Goal: Information Seeking & Learning: Learn about a topic

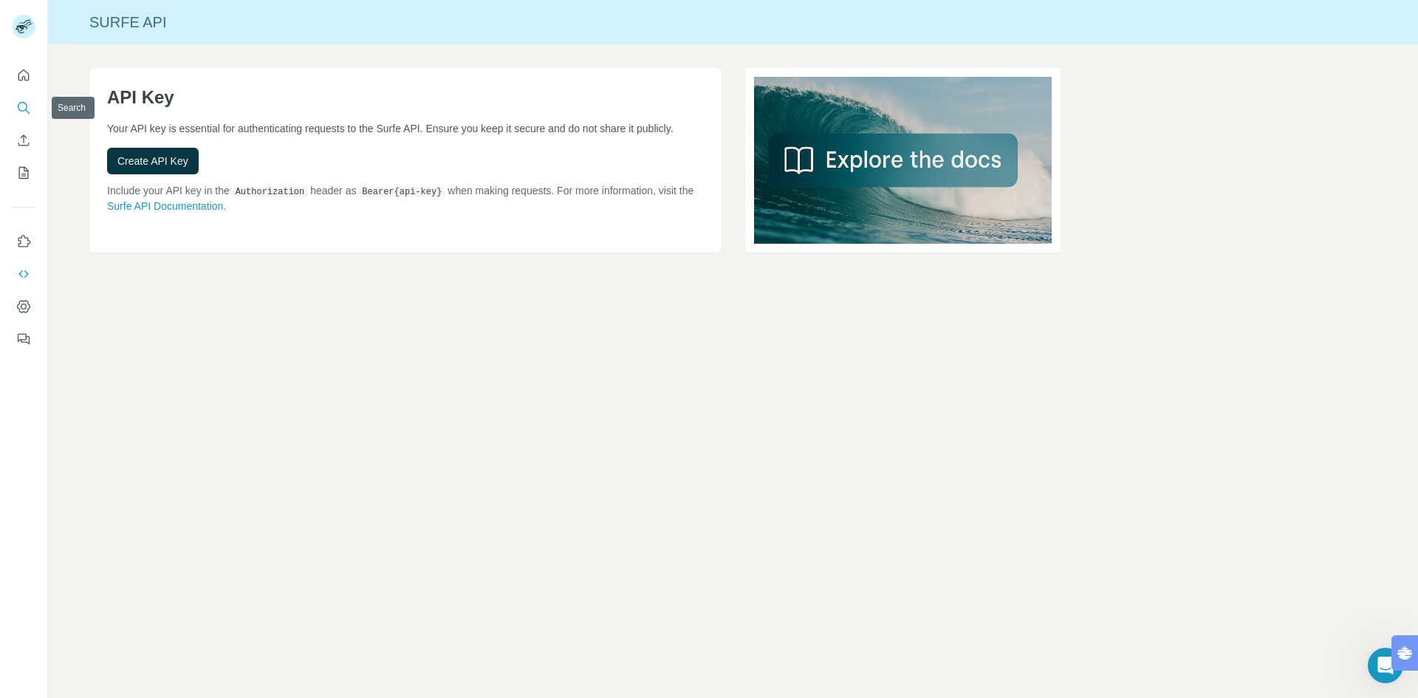
click at [18, 109] on icon "Search" at bounding box center [23, 107] width 15 height 15
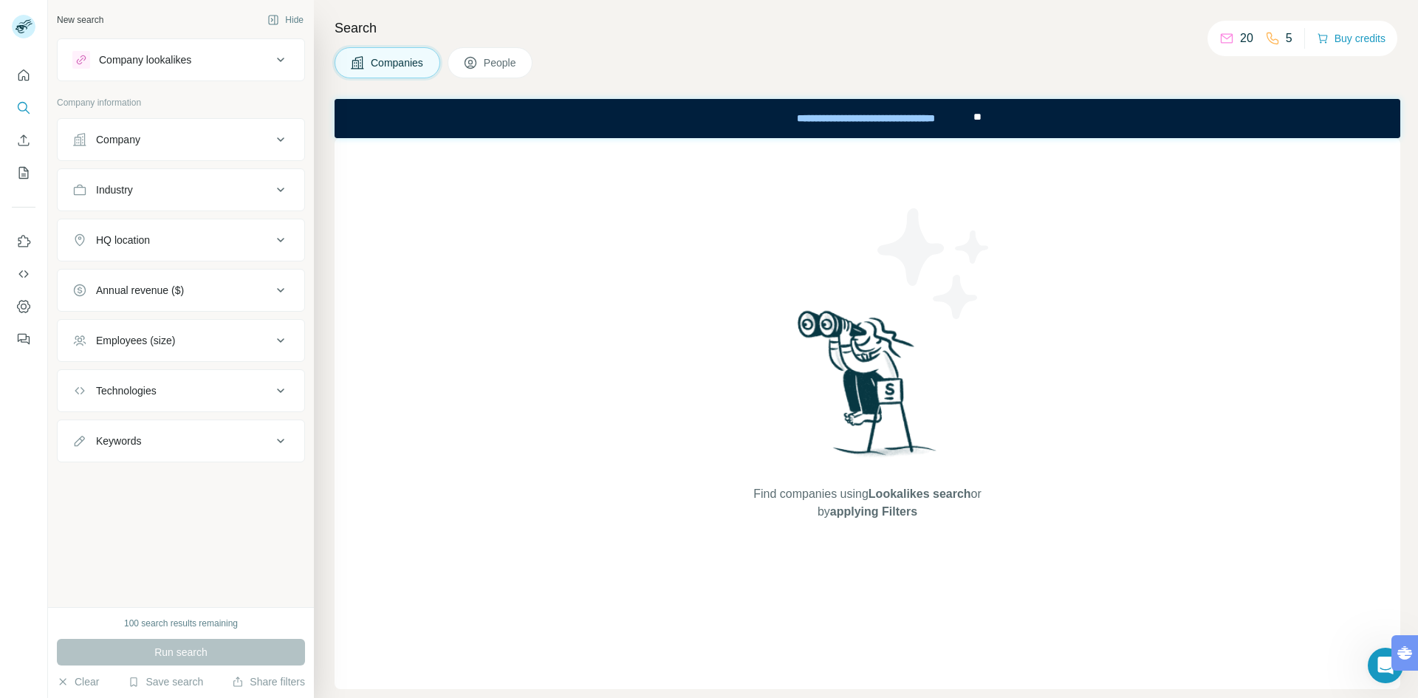
click at [177, 144] on div "Company" at bounding box center [171, 139] width 199 height 15
click at [190, 279] on div "HQ location" at bounding box center [171, 284] width 199 height 15
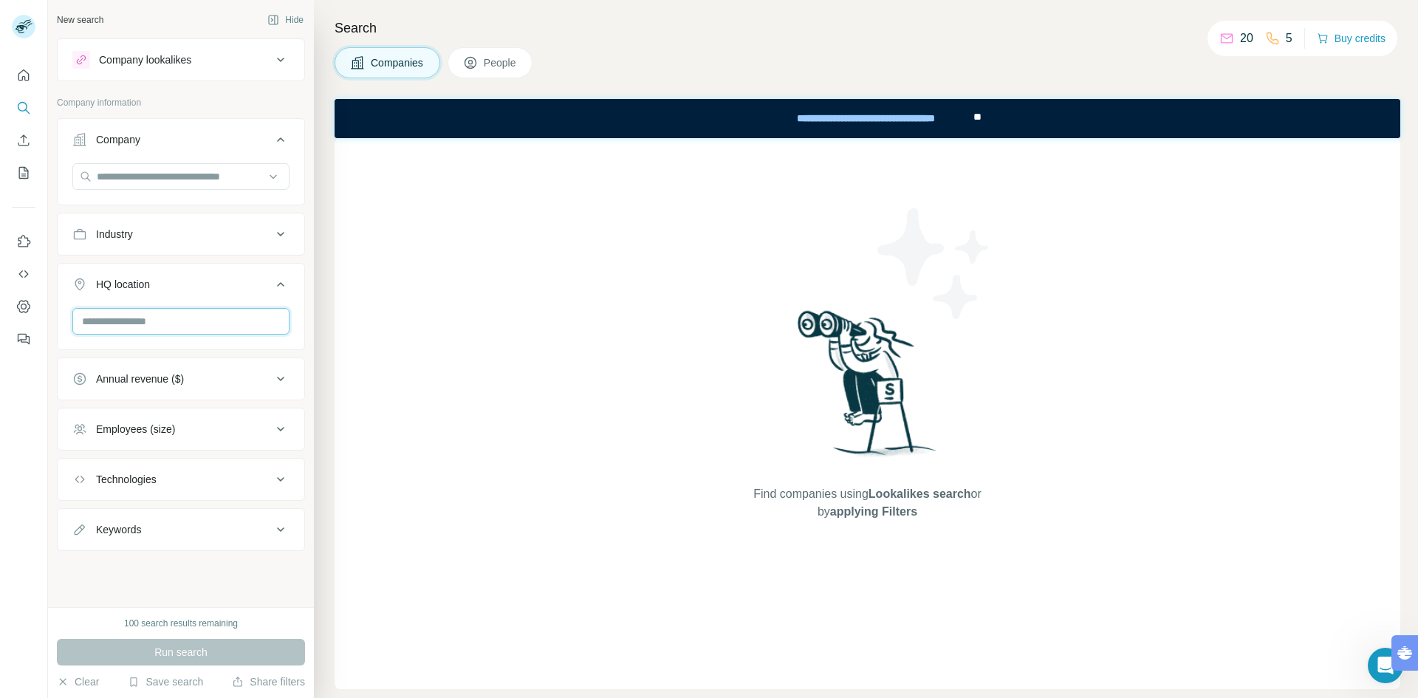
click at [180, 310] on input "text" at bounding box center [180, 321] width 217 height 27
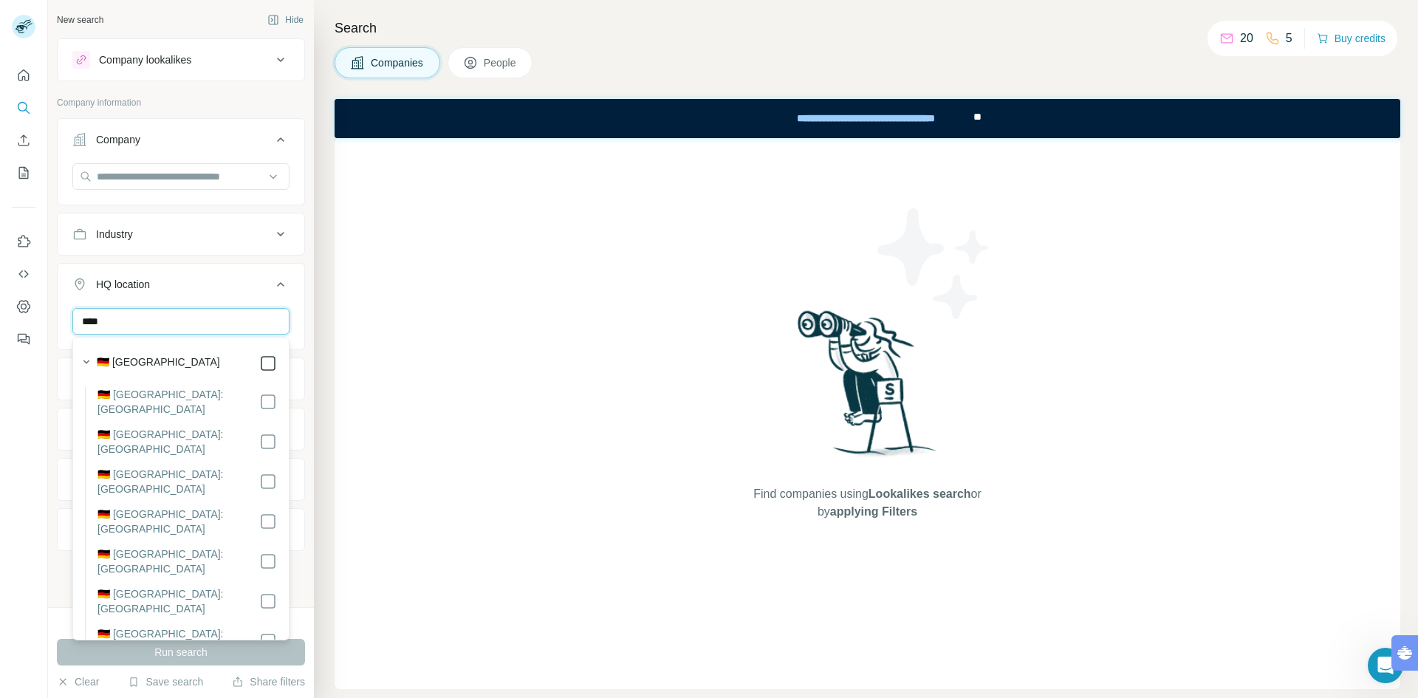
type input "****"
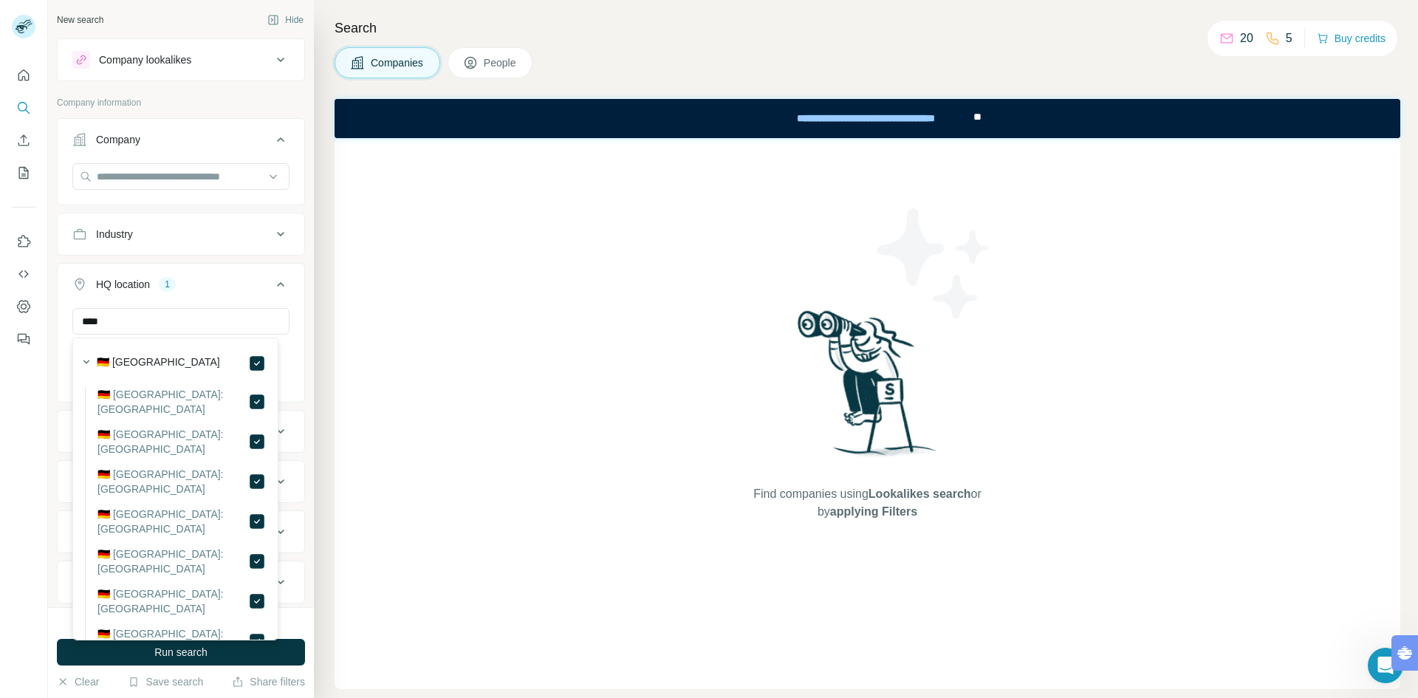
click at [208, 282] on div "HQ location 1" at bounding box center [171, 284] width 199 height 15
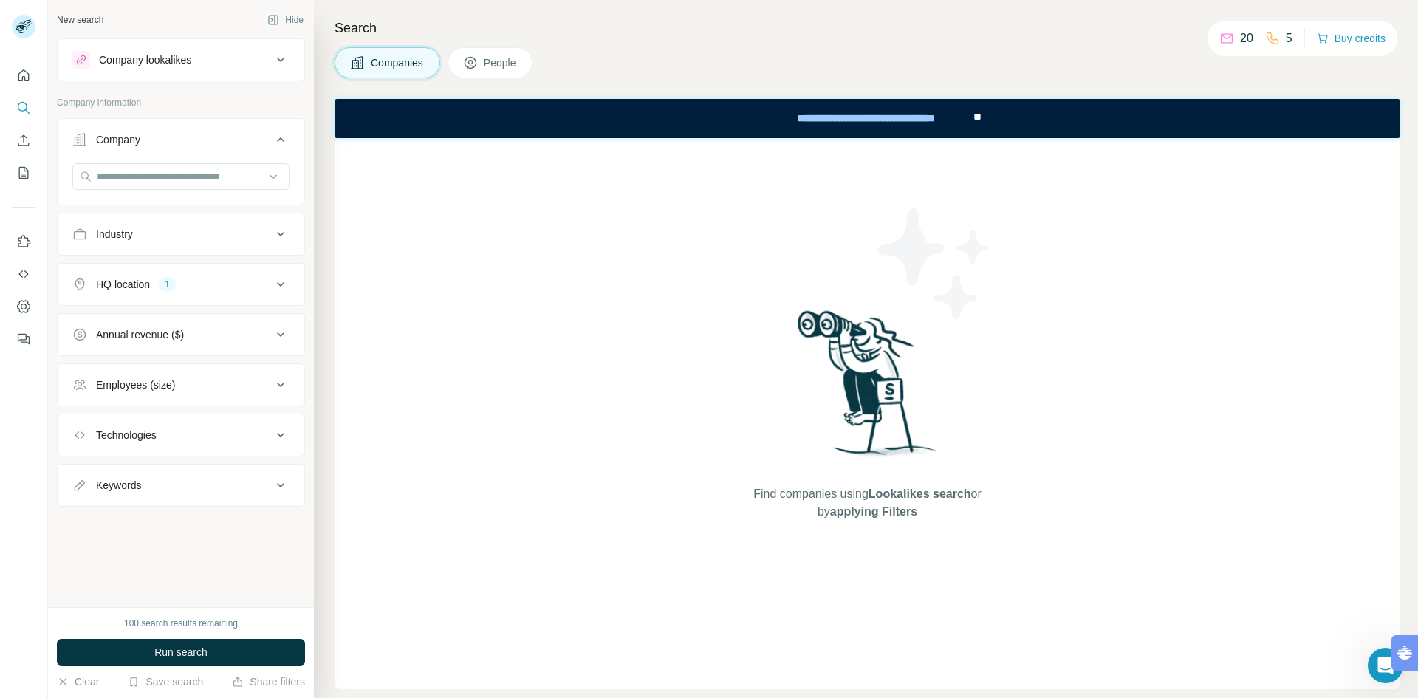
click at [191, 239] on div "Industry" at bounding box center [171, 234] width 199 height 15
click at [272, 271] on icon at bounding box center [273, 271] width 15 height 15
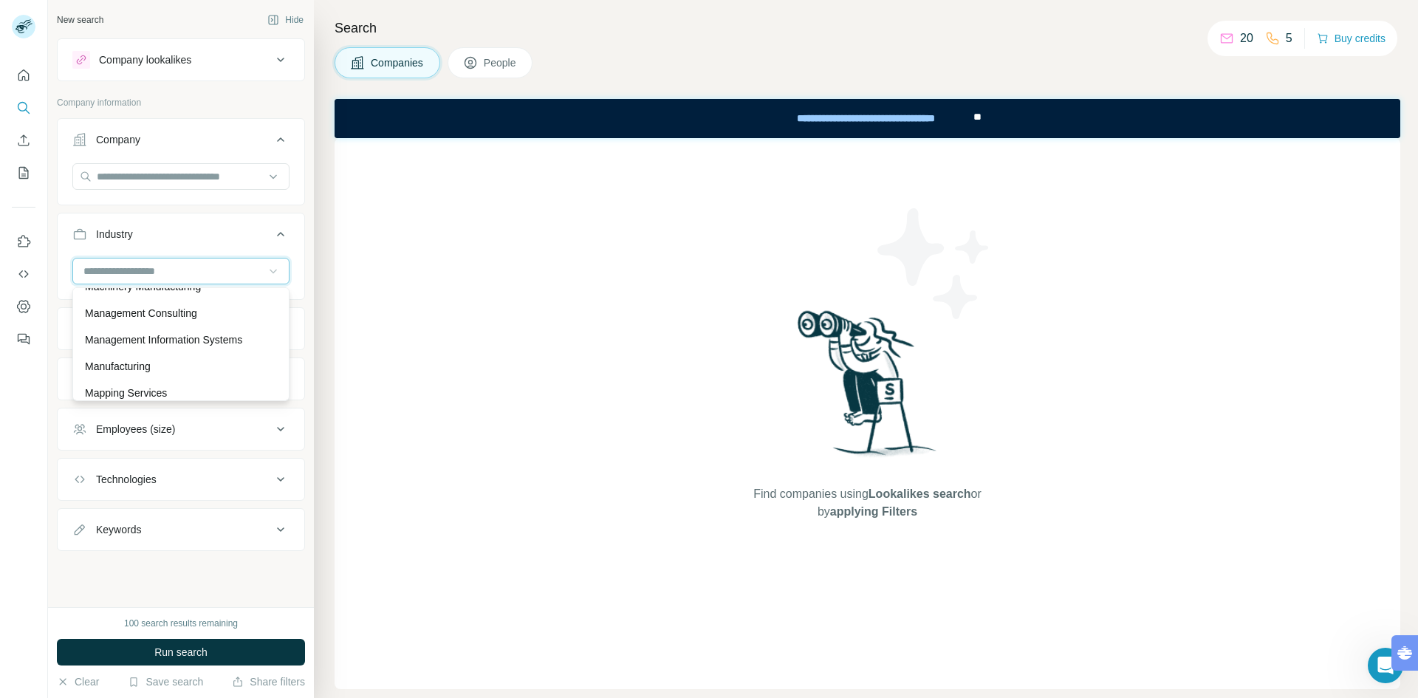
scroll to position [9302, 0]
click at [181, 340] on div "Manufacturing" at bounding box center [181, 345] width 192 height 15
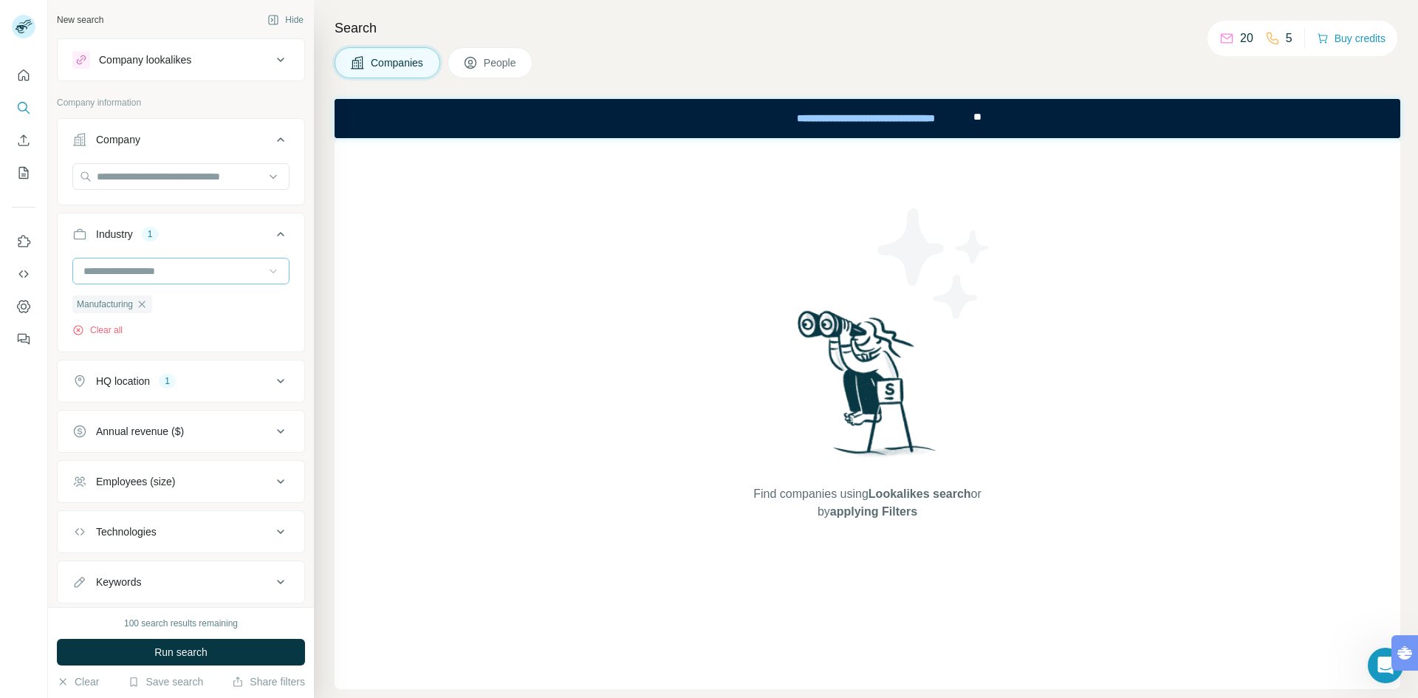
click at [266, 271] on icon at bounding box center [273, 271] width 15 height 15
type input "***"
click at [171, 303] on div "Wholesale" at bounding box center [175, 304] width 181 height 15
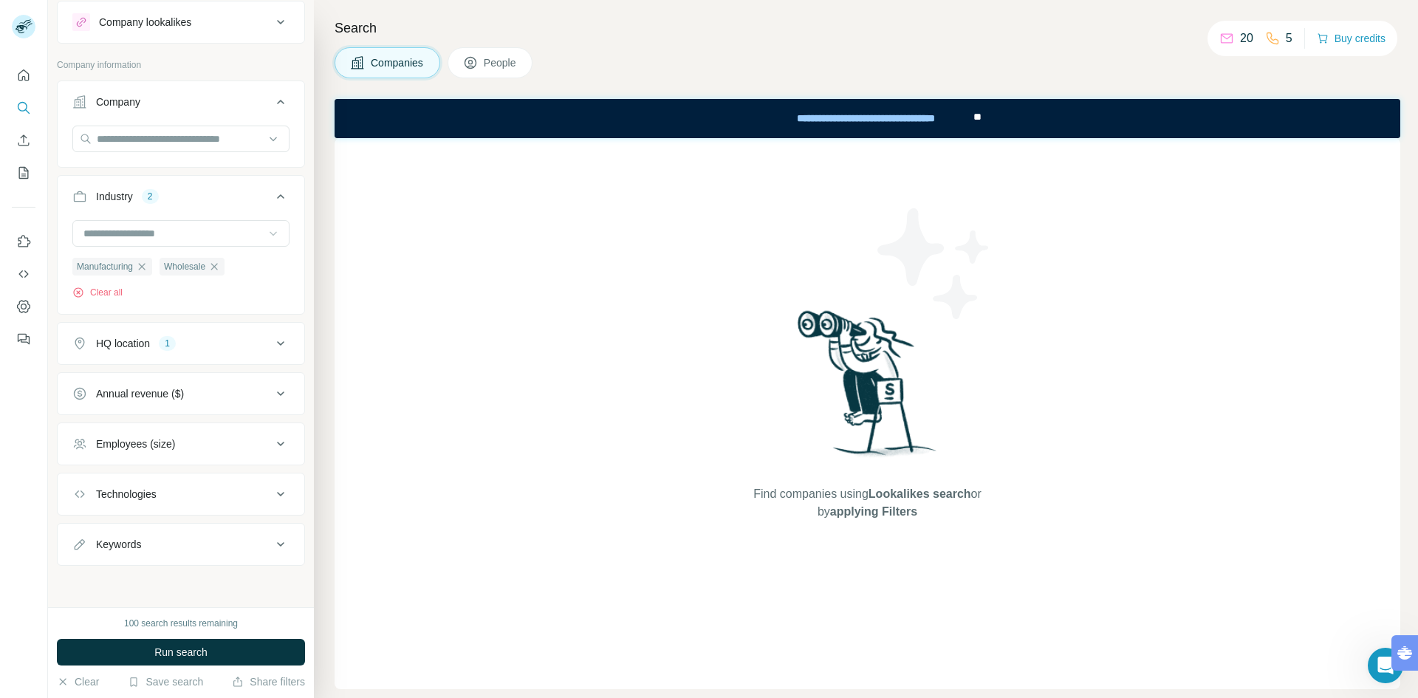
click at [215, 445] on div "Employees (size)" at bounding box center [171, 443] width 199 height 15
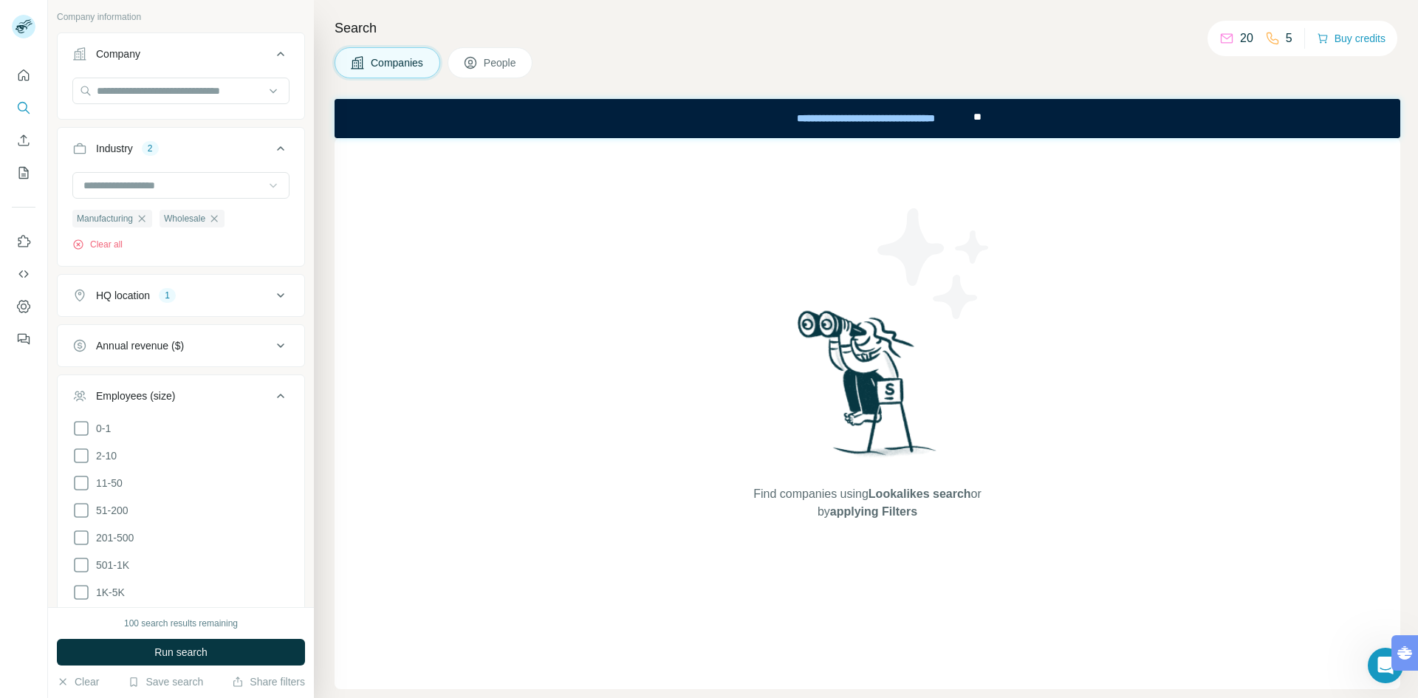
scroll to position [111, 0]
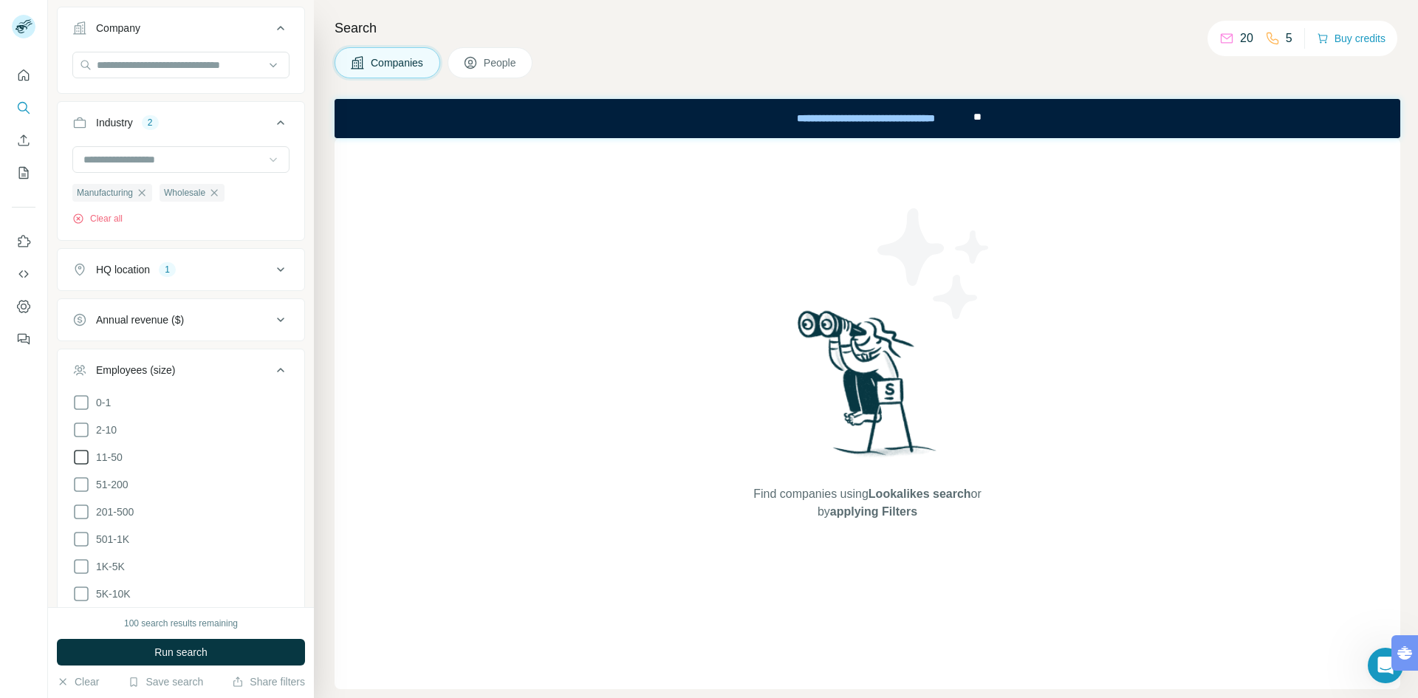
click at [83, 458] on icon at bounding box center [81, 457] width 18 height 18
click at [79, 489] on icon at bounding box center [81, 484] width 18 height 18
click at [81, 512] on icon at bounding box center [81, 512] width 18 height 18
click at [147, 653] on button "Run search" at bounding box center [181, 652] width 248 height 27
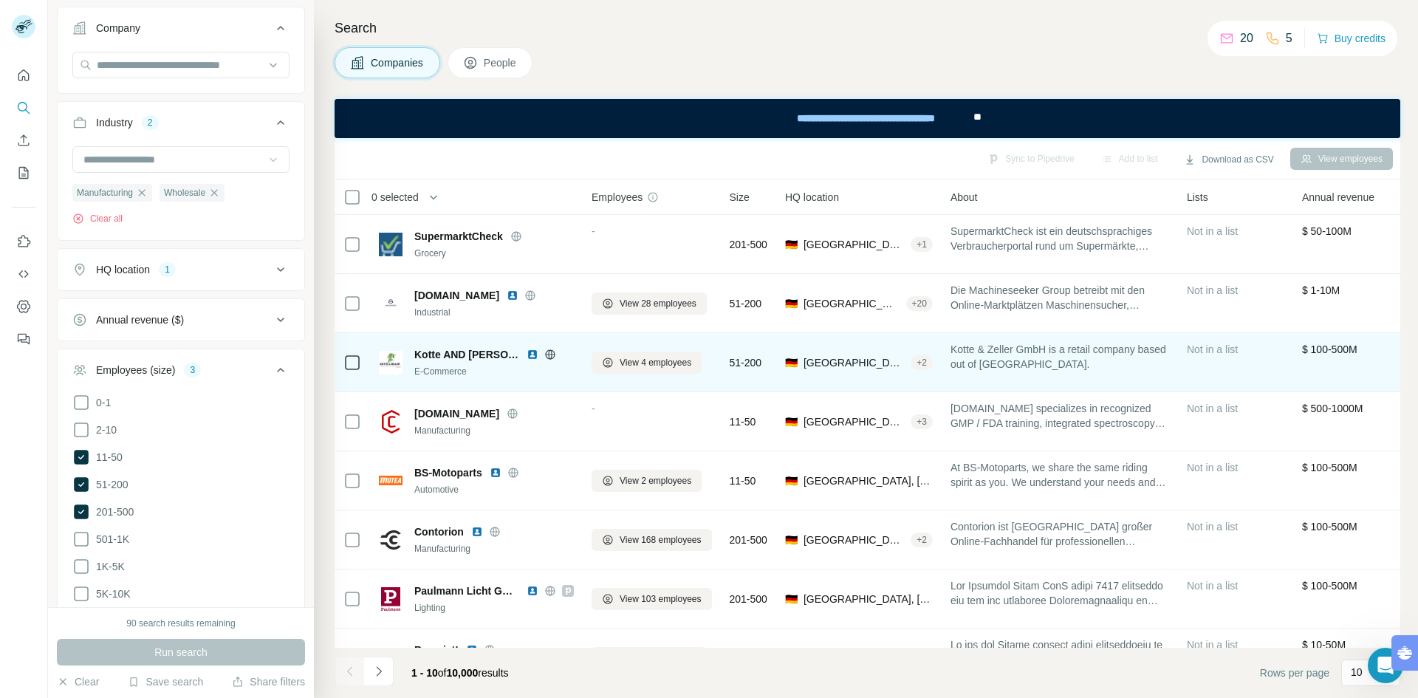
scroll to position [165, 0]
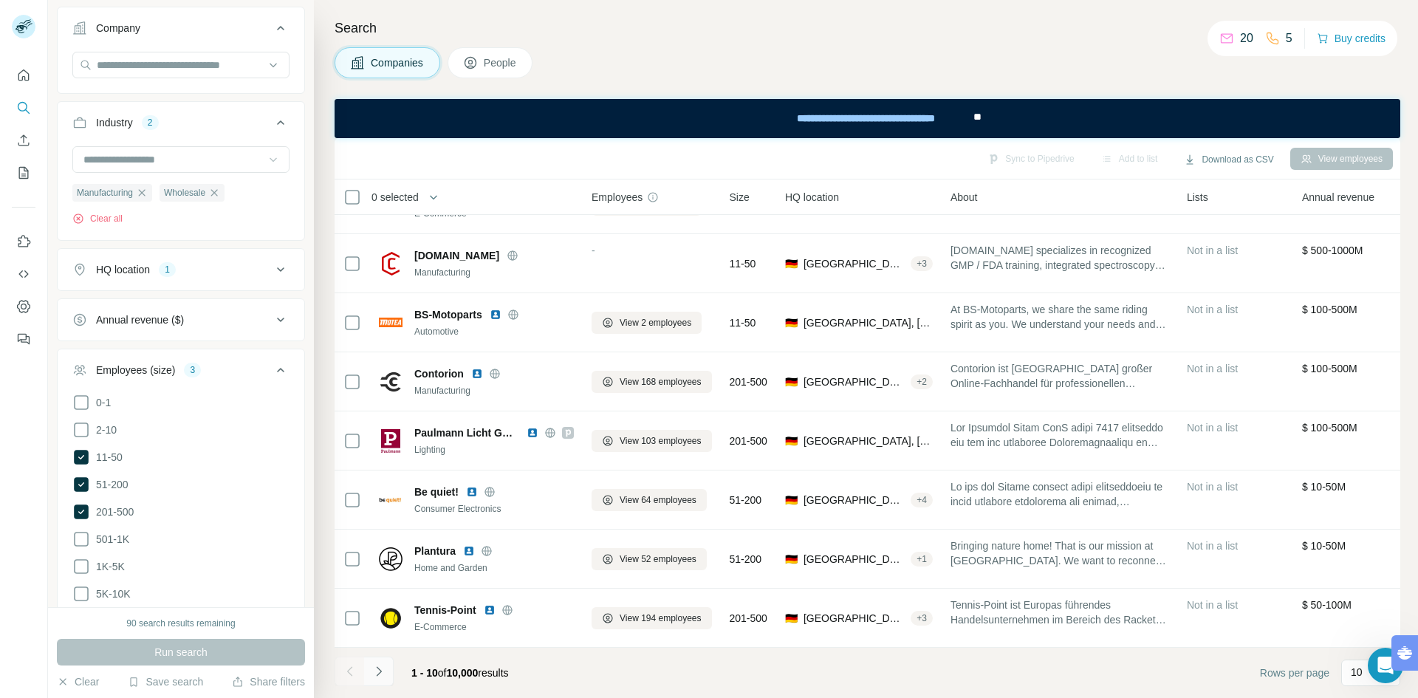
click at [385, 670] on icon "Navigate to next page" at bounding box center [378, 671] width 15 height 15
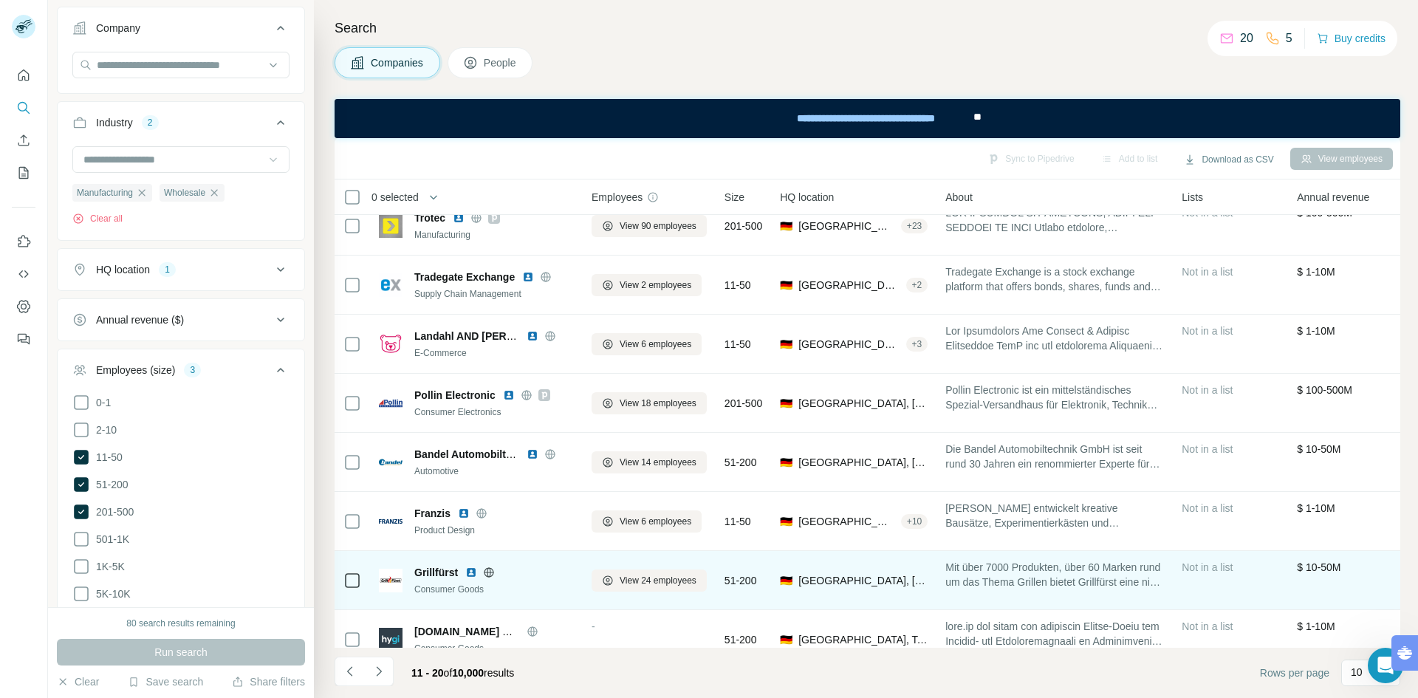
scroll to position [0, 0]
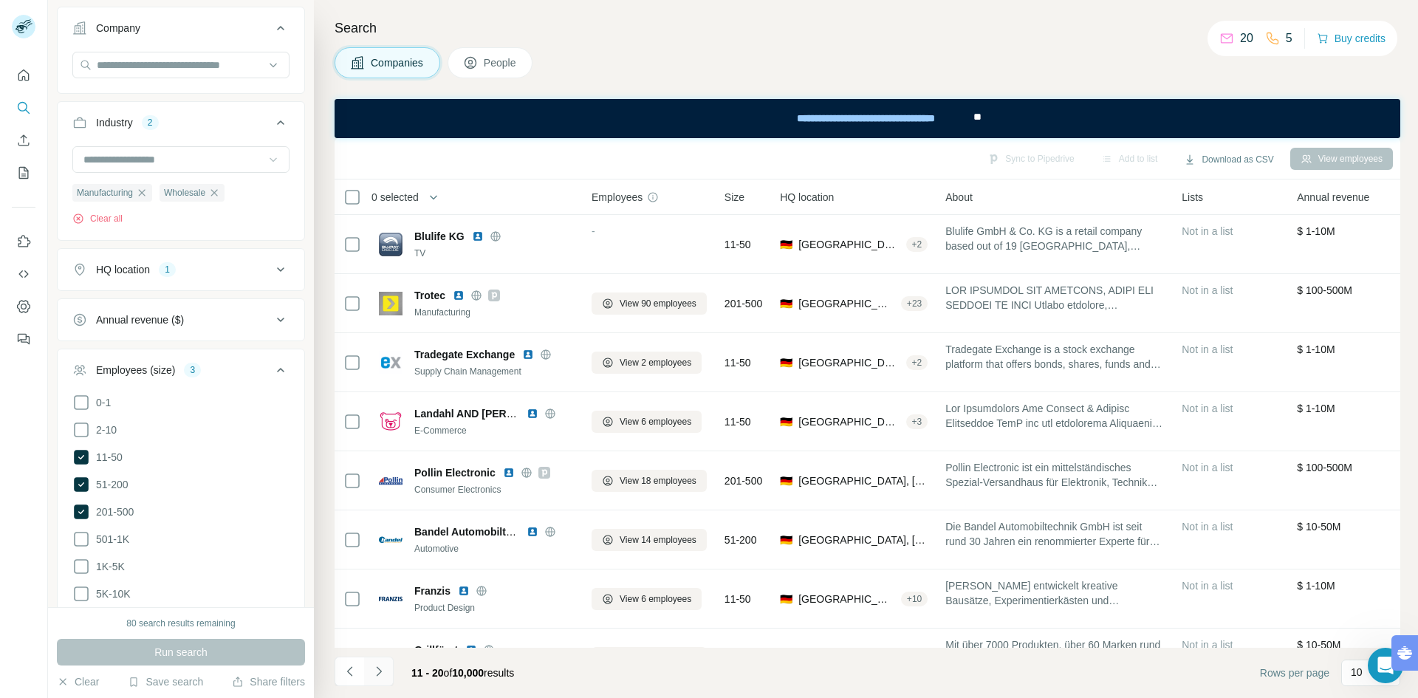
click at [381, 673] on icon "Navigate to next page" at bounding box center [378, 671] width 15 height 15
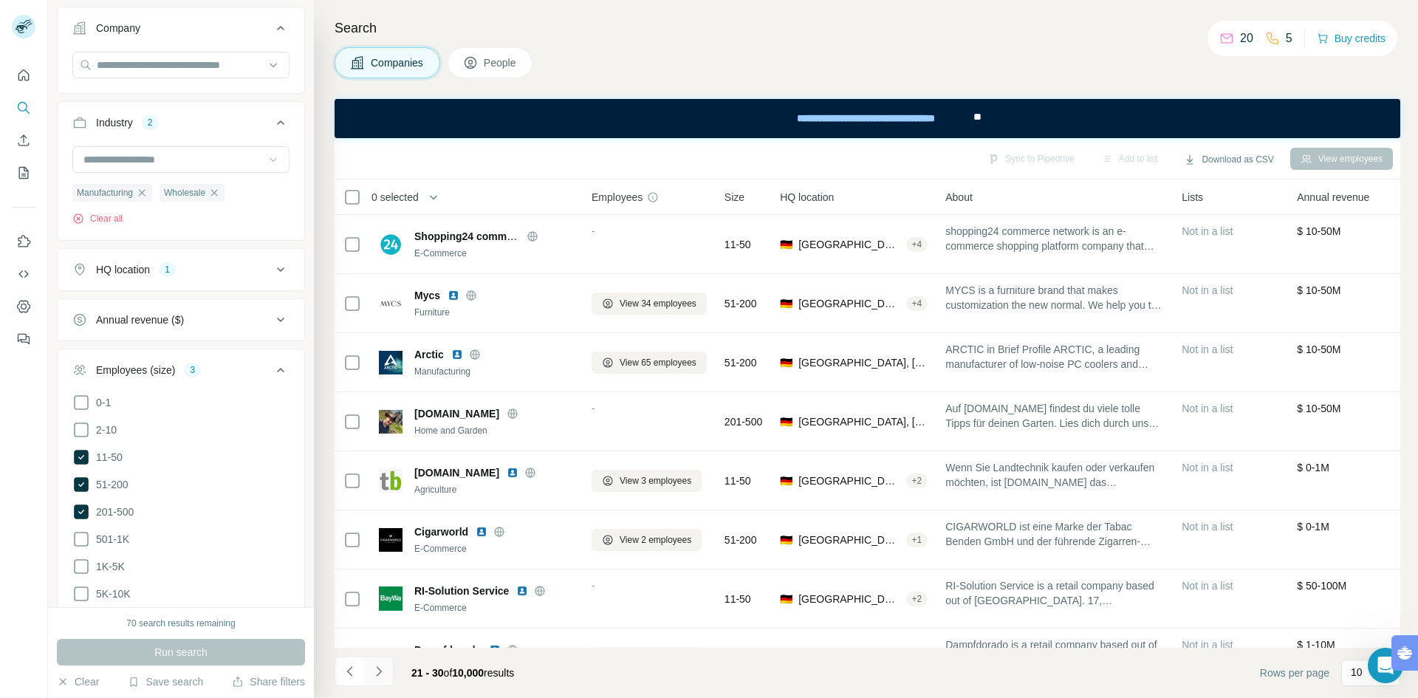
click at [376, 673] on icon "Navigate to next page" at bounding box center [378, 671] width 15 height 15
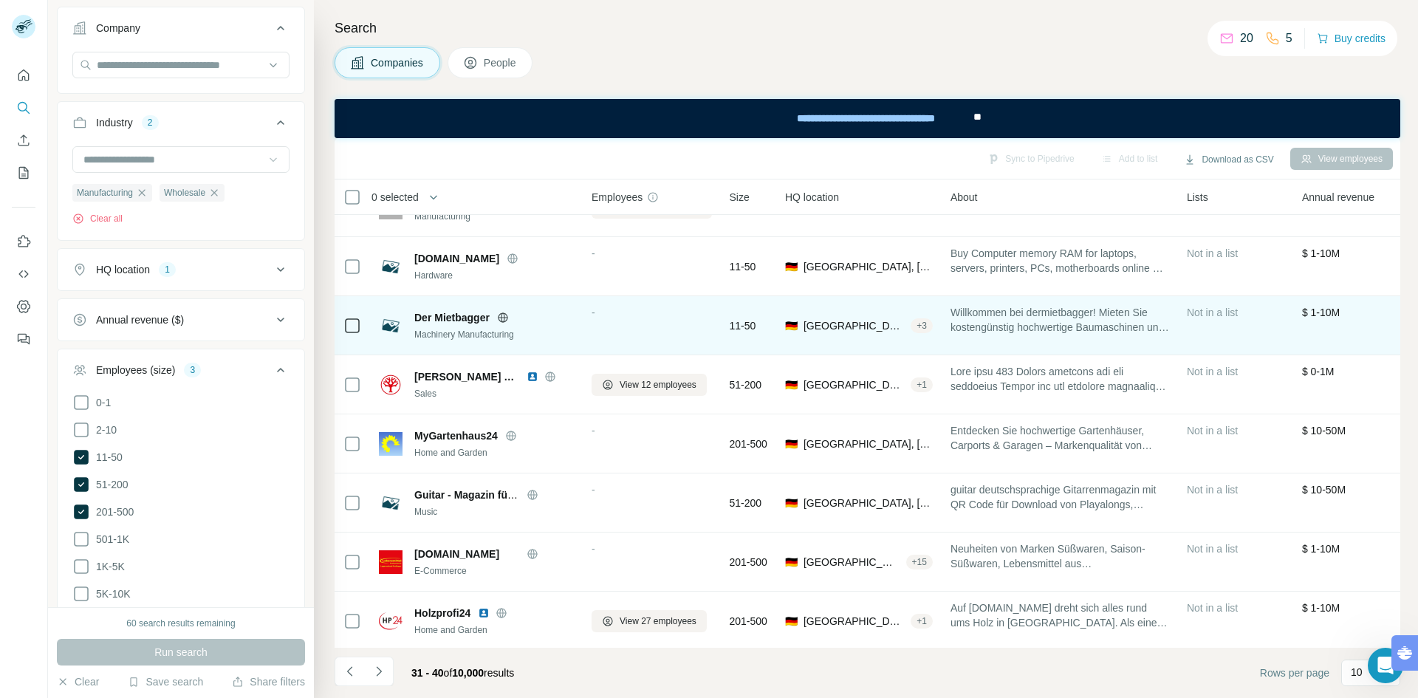
scroll to position [165, 0]
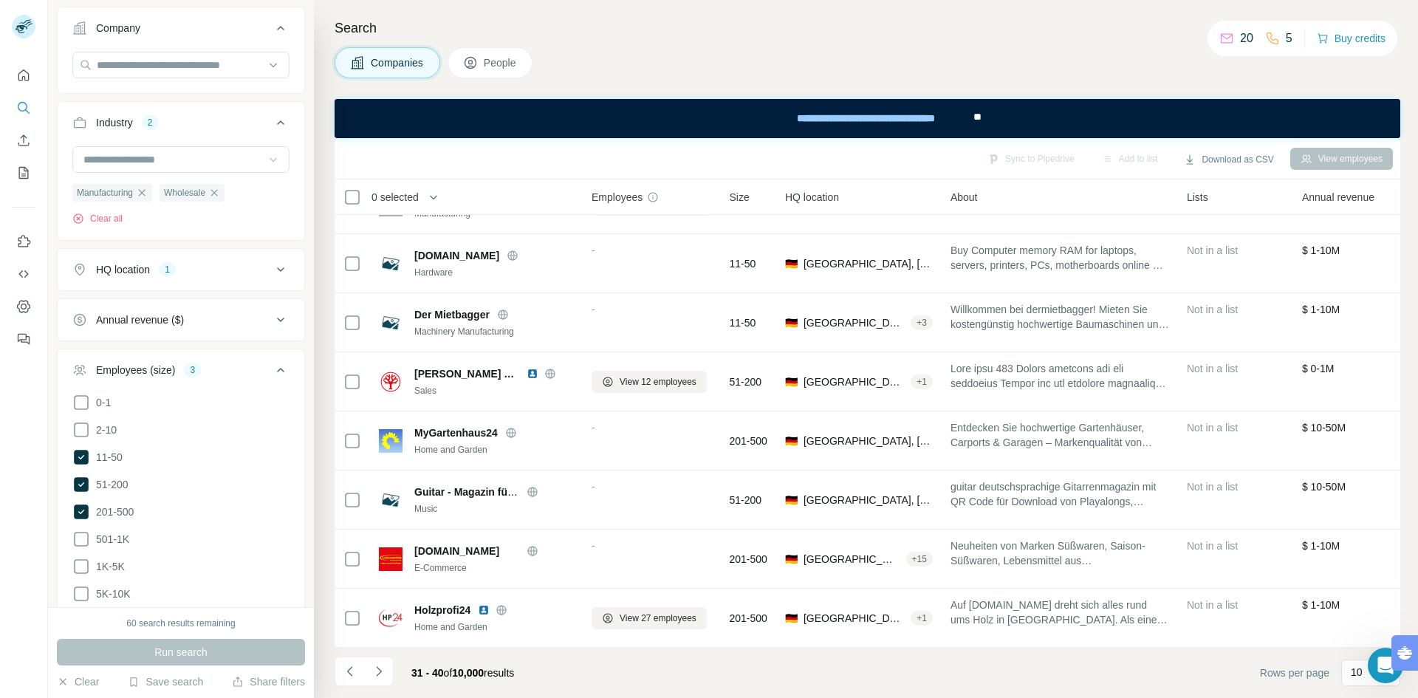
click at [272, 373] on icon at bounding box center [281, 370] width 18 height 18
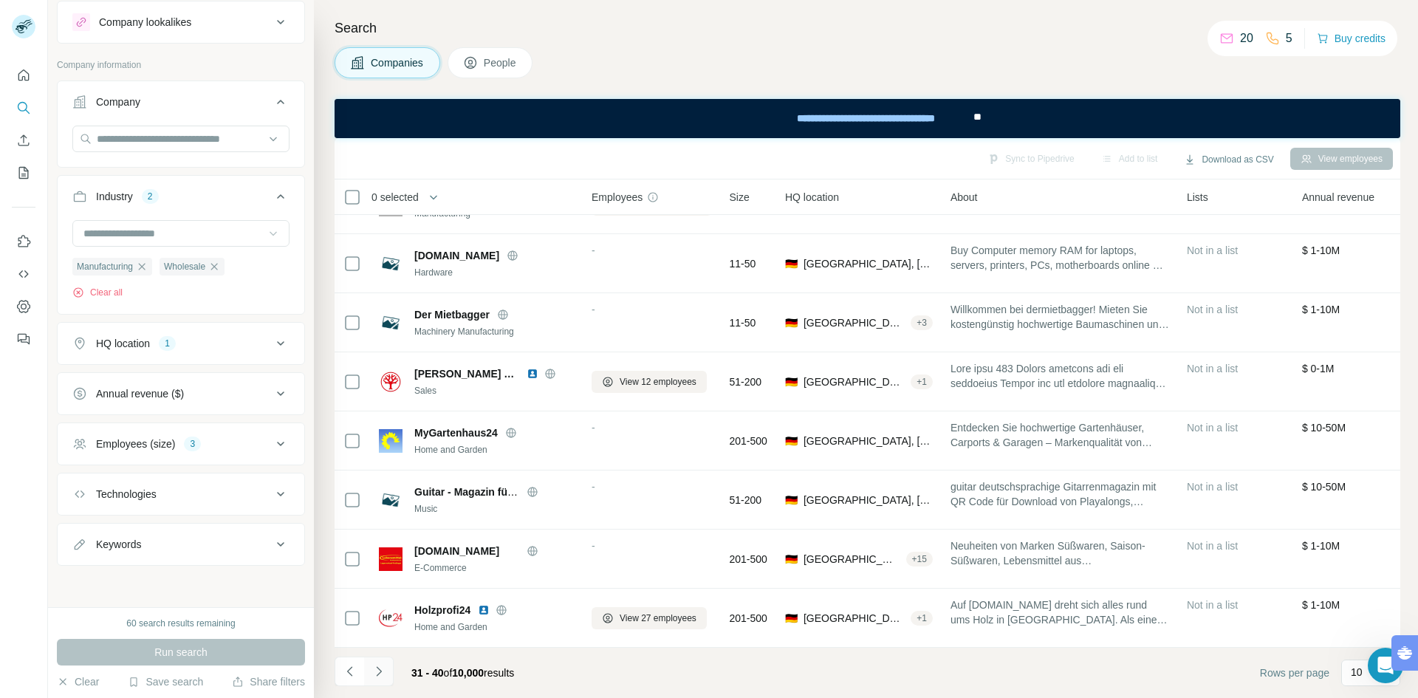
click at [386, 675] on button "Navigate to next page" at bounding box center [379, 671] width 30 height 30
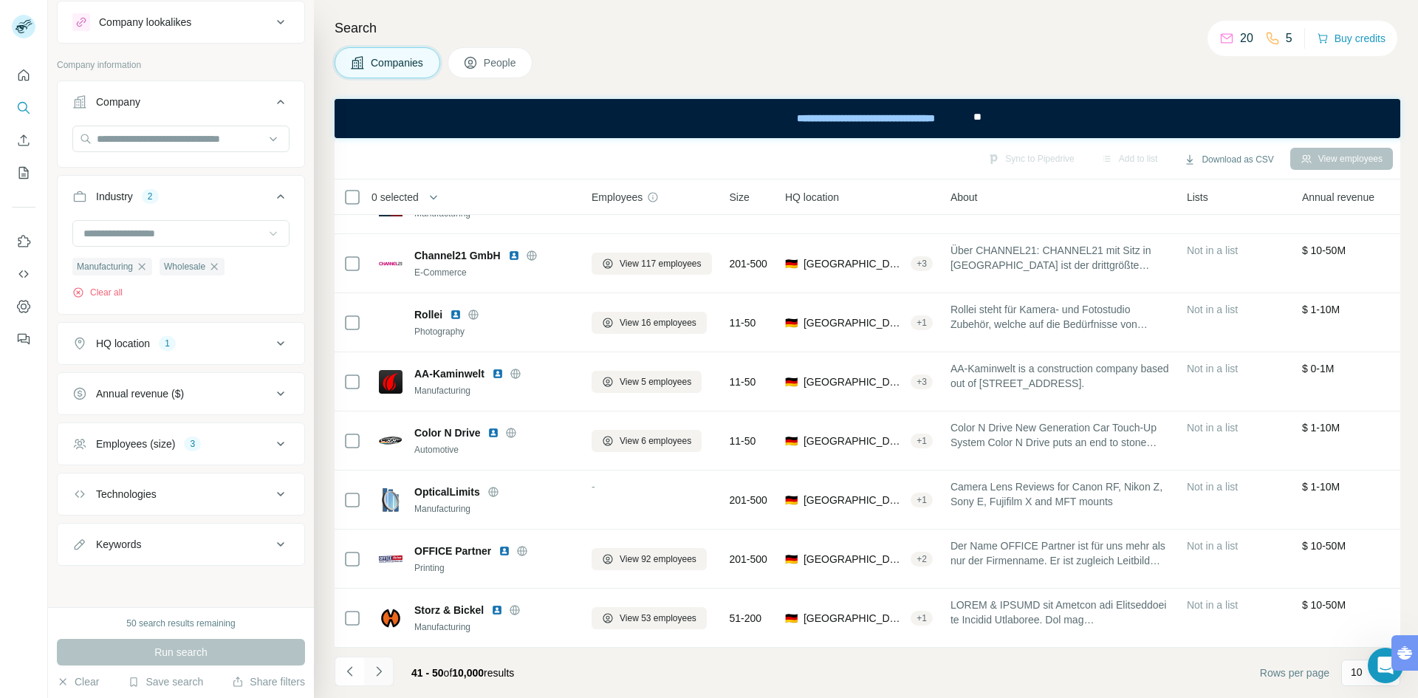
click at [379, 672] on icon "Navigate to next page" at bounding box center [378, 671] width 15 height 15
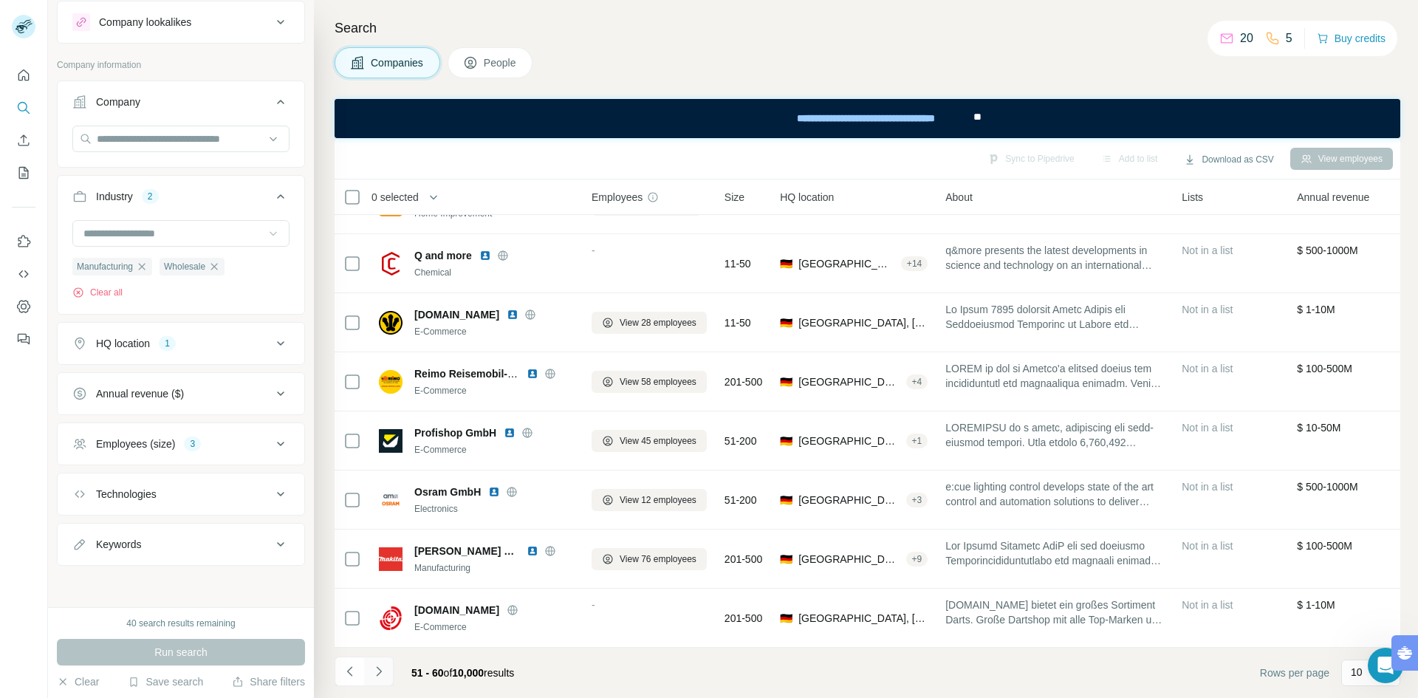
click at [379, 672] on icon "Navigate to next page" at bounding box center [378, 671] width 15 height 15
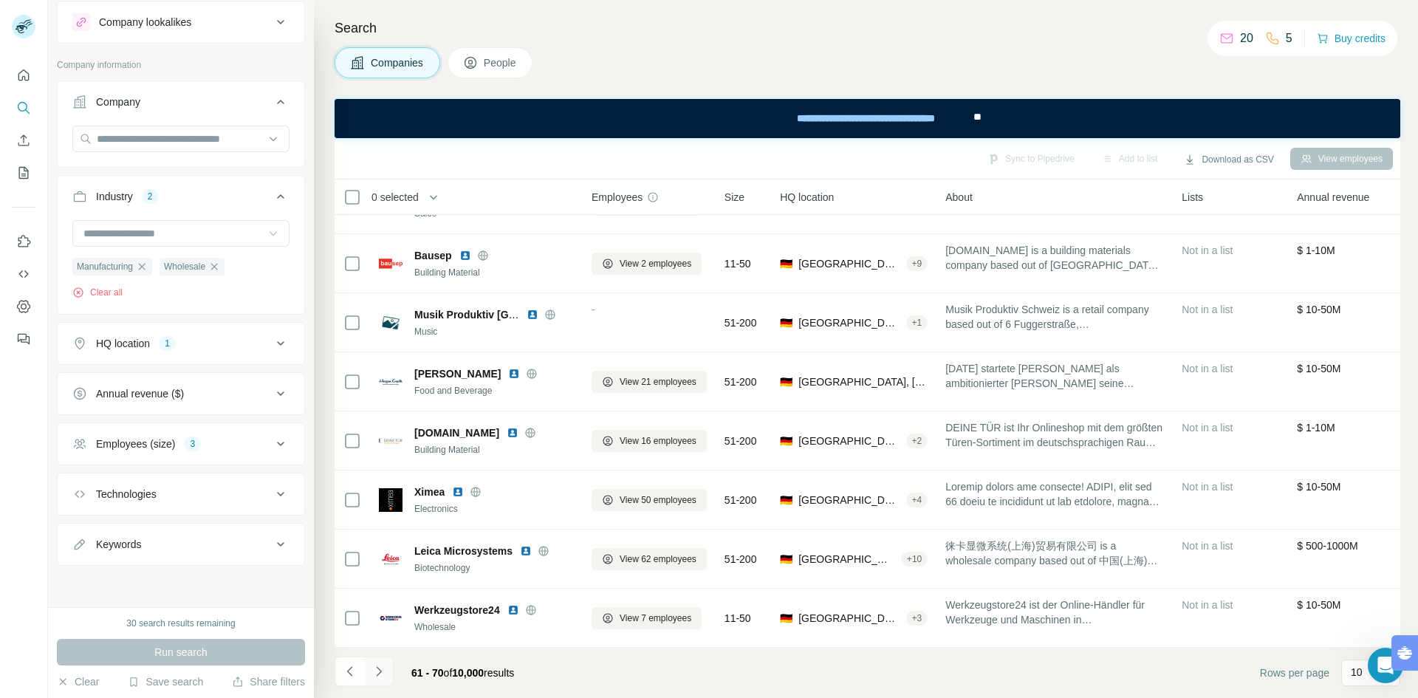
click at [379, 672] on icon "Navigate to next page" at bounding box center [378, 671] width 15 height 15
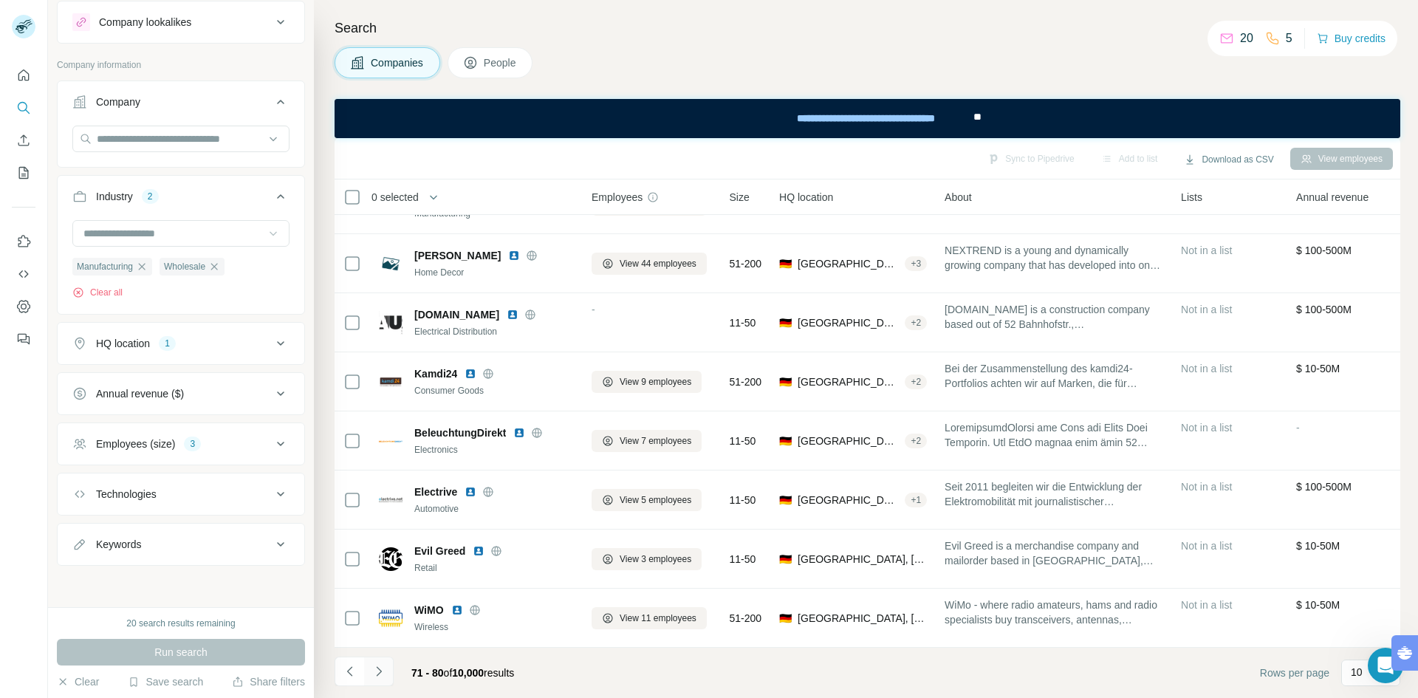
click at [379, 672] on icon "Navigate to next page" at bounding box center [378, 671] width 15 height 15
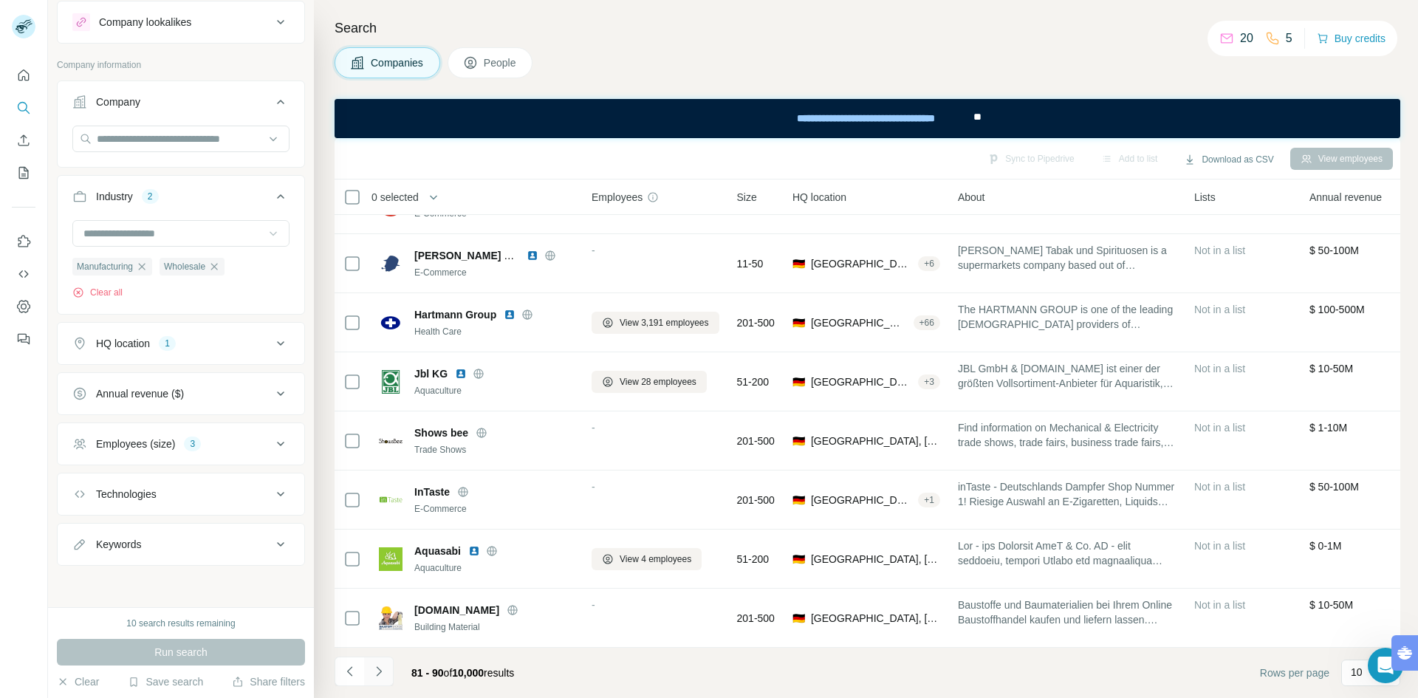
click at [379, 671] on icon "Navigate to next page" at bounding box center [378, 671] width 15 height 15
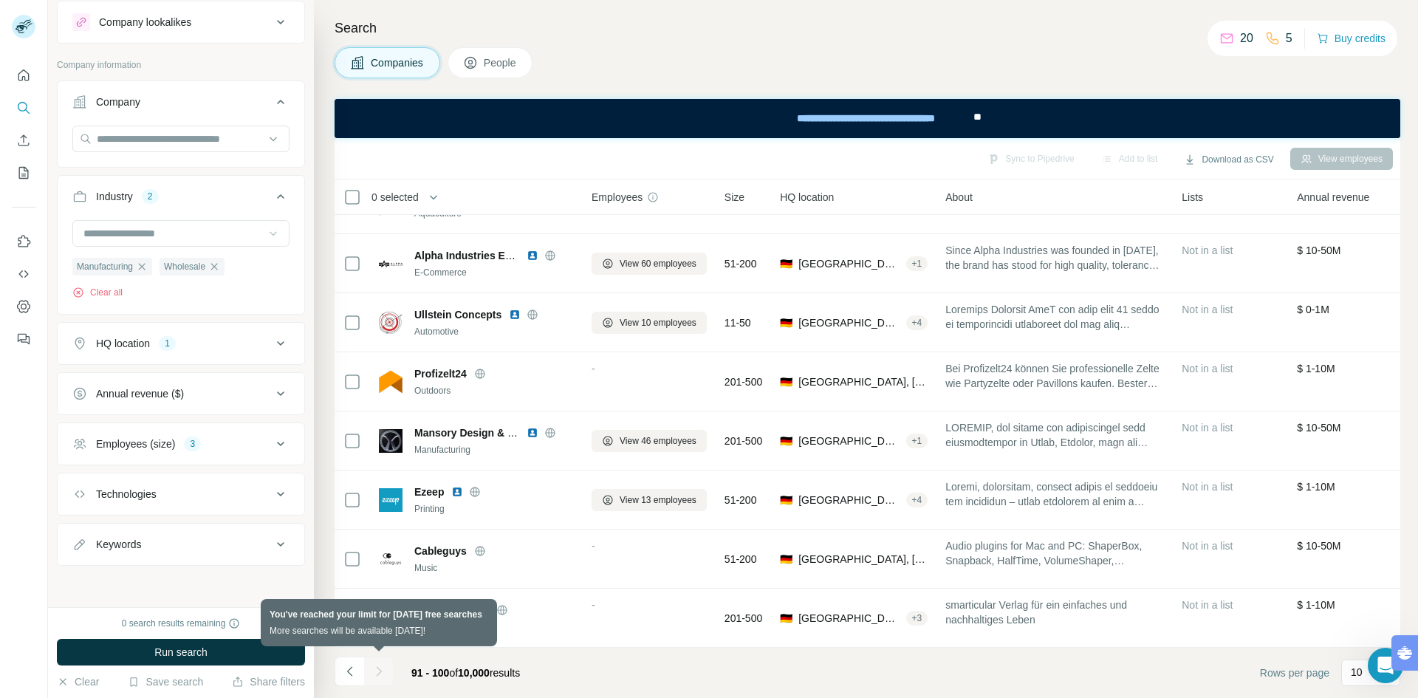
click at [379, 671] on div at bounding box center [379, 671] width 30 height 30
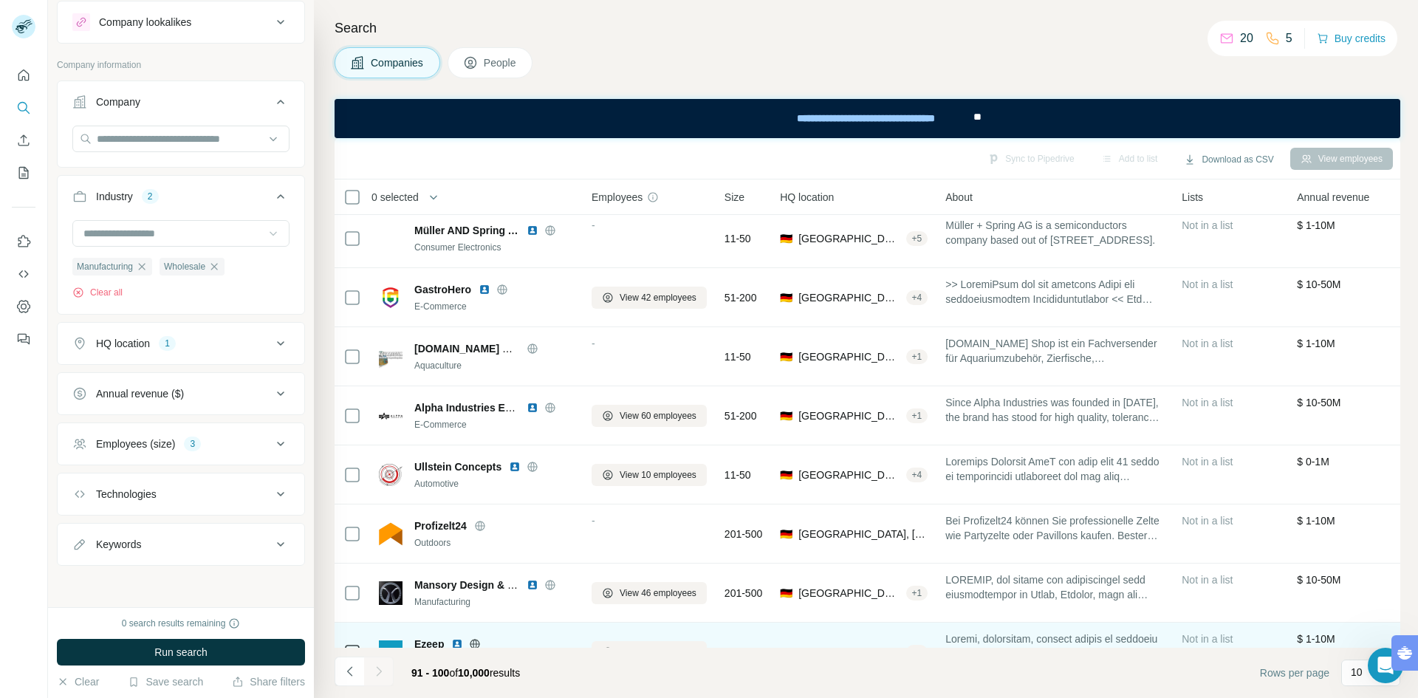
scroll to position [0, 0]
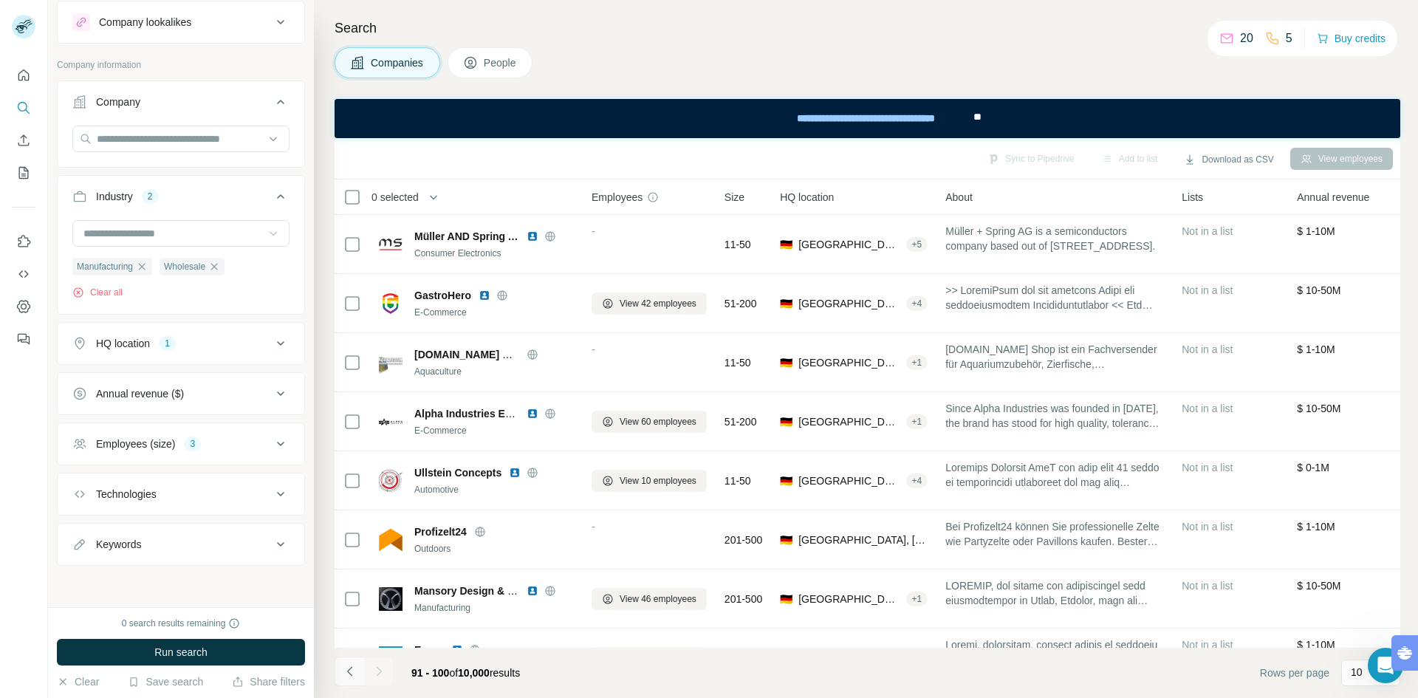
click at [354, 669] on icon "Navigate to previous page" at bounding box center [350, 671] width 15 height 15
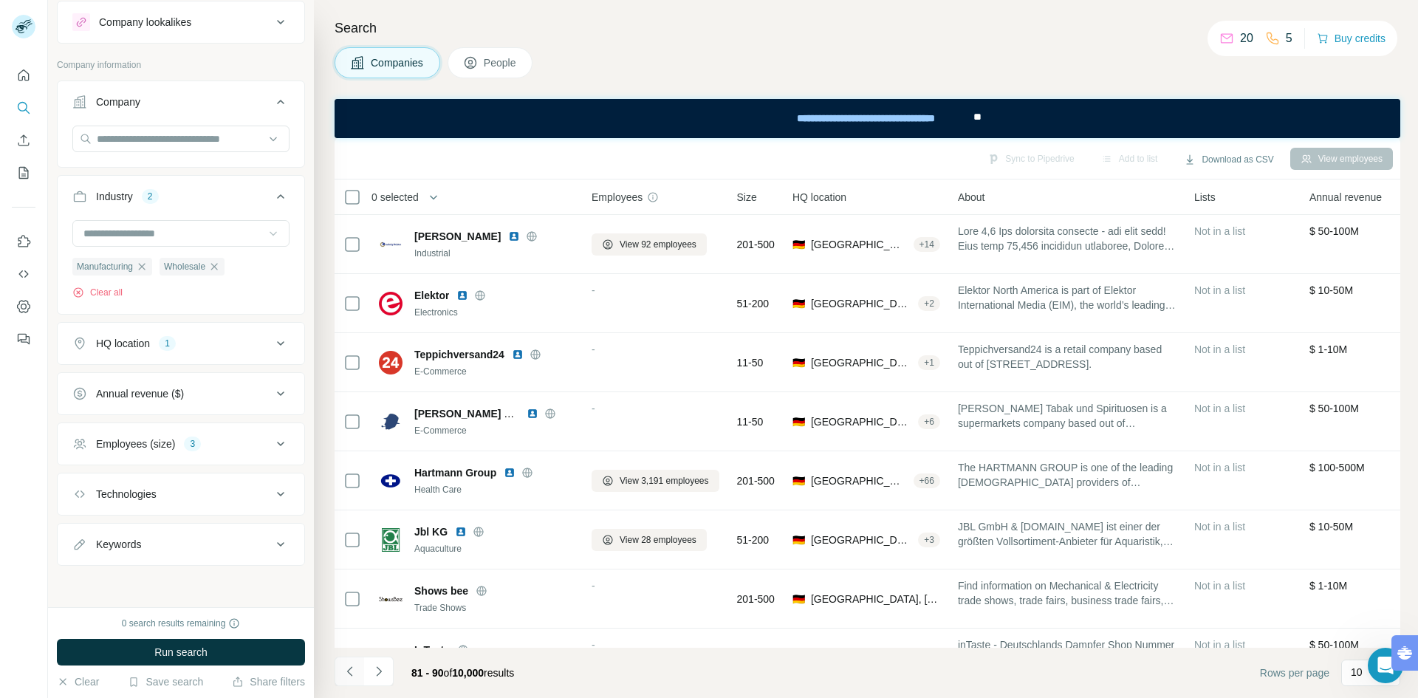
click at [354, 669] on icon "Navigate to previous page" at bounding box center [350, 671] width 15 height 15
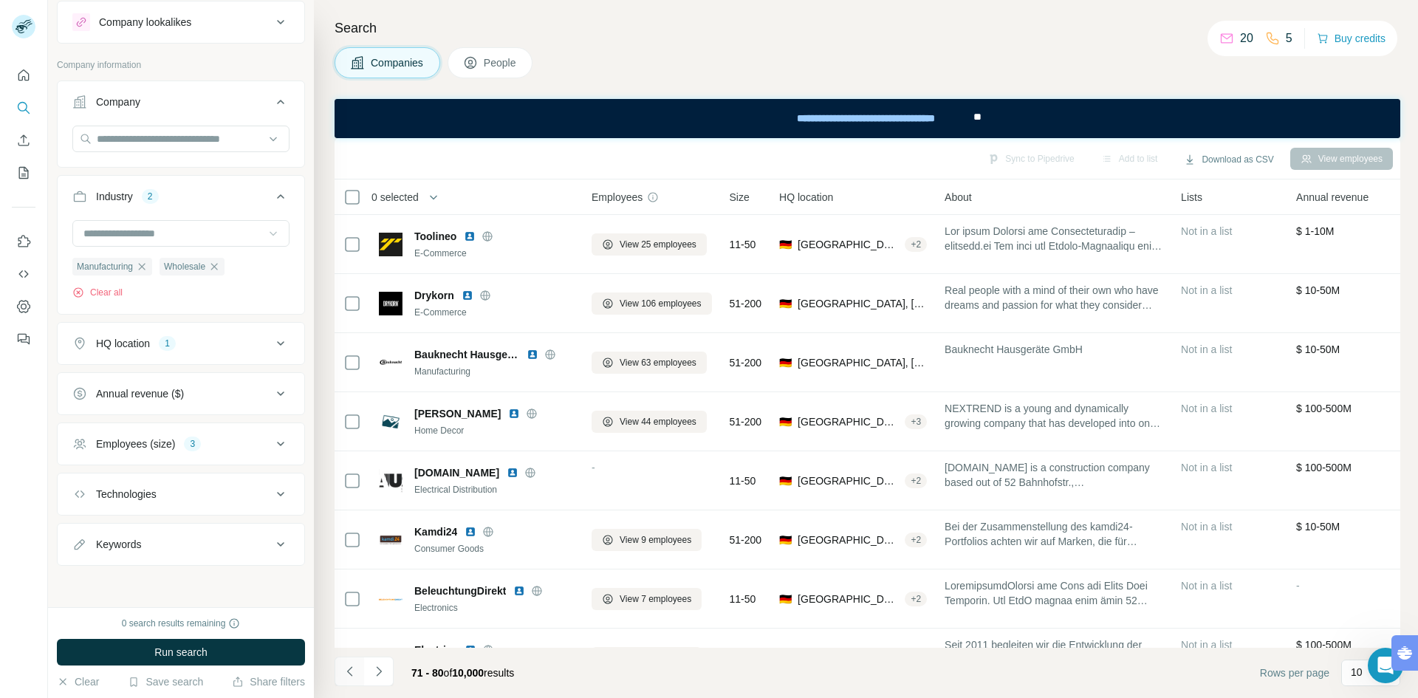
click at [354, 669] on icon "Navigate to previous page" at bounding box center [350, 671] width 15 height 15
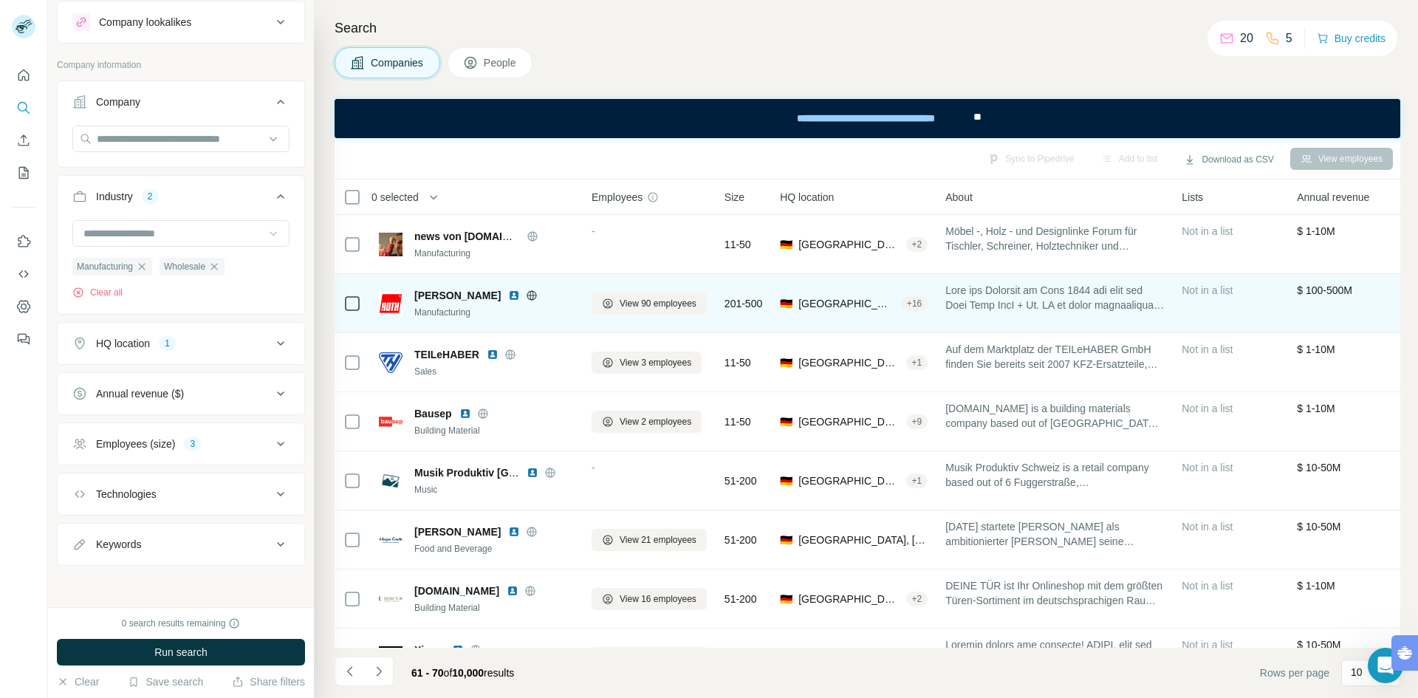
click at [508, 297] on img at bounding box center [514, 295] width 12 height 12
click at [650, 304] on span "View 90 employees" at bounding box center [657, 303] width 77 height 13
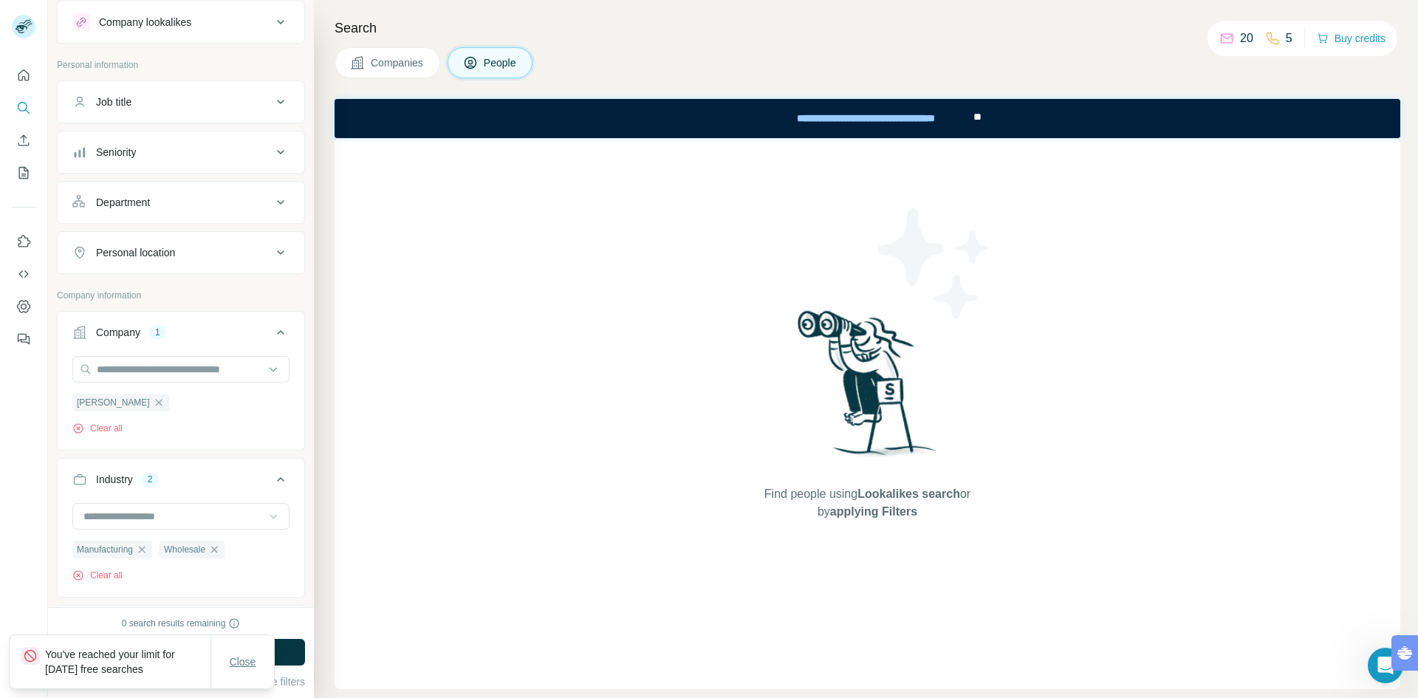
click at [246, 662] on span "Close" at bounding box center [243, 661] width 27 height 15
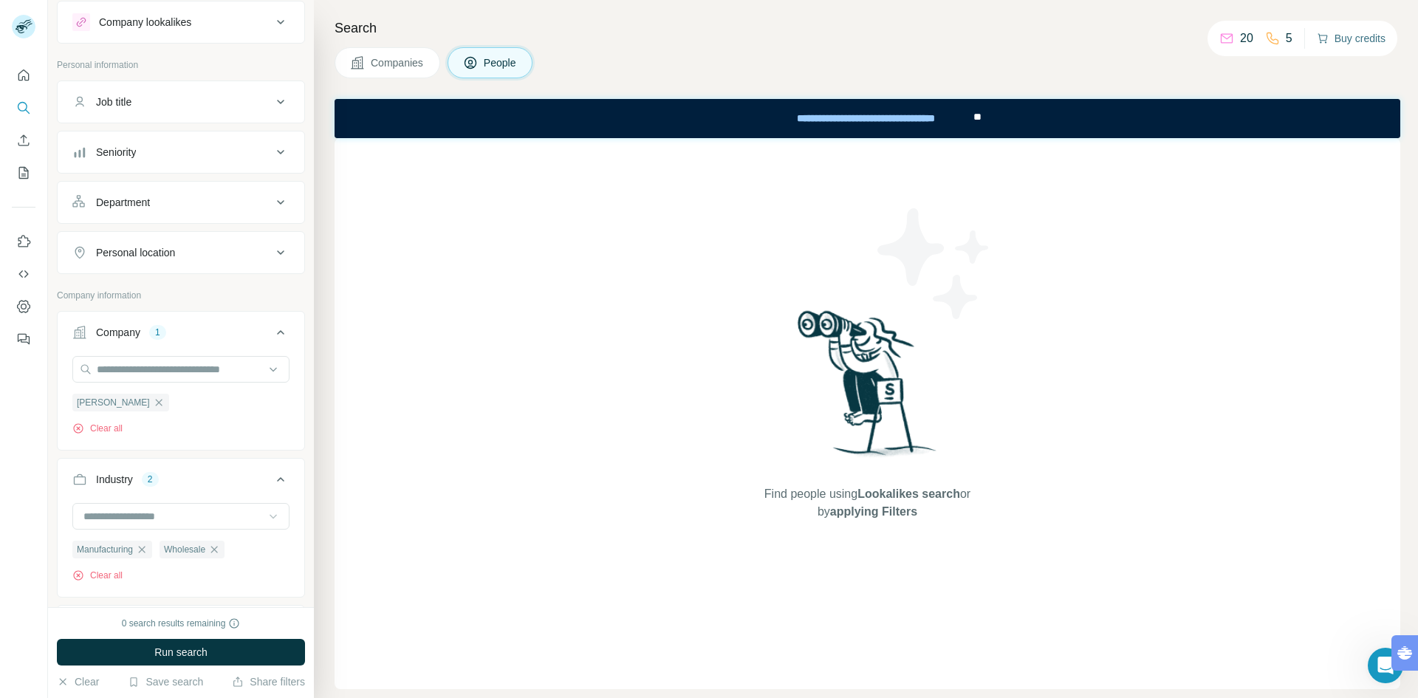
click at [1353, 43] on button "Buy credits" at bounding box center [1350, 38] width 69 height 21
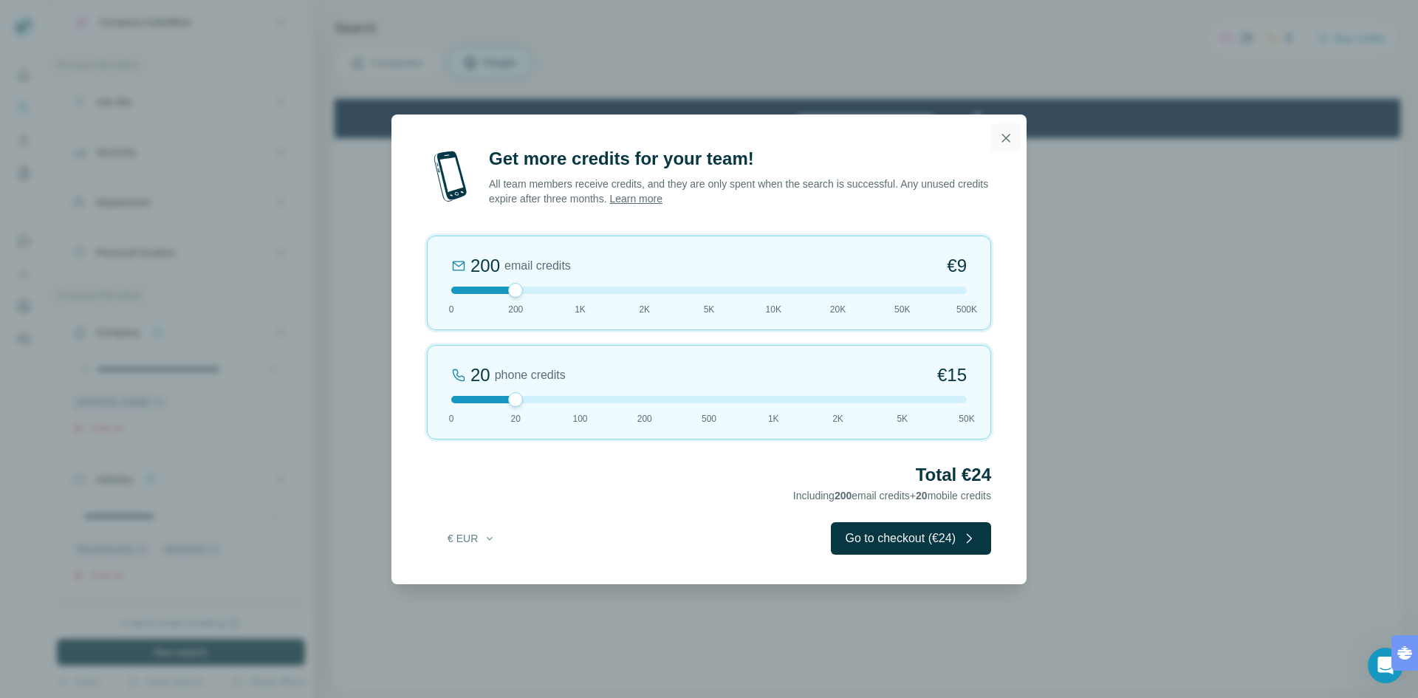
click at [1009, 133] on icon "button" at bounding box center [1005, 138] width 15 height 15
